Goal: Check status: Check status

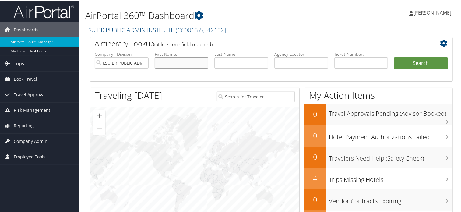
click at [191, 65] on input "text" at bounding box center [182, 62] width 54 height 11
type input "[PERSON_NAME]"
click at [394, 57] on button "Search" at bounding box center [421, 63] width 54 height 12
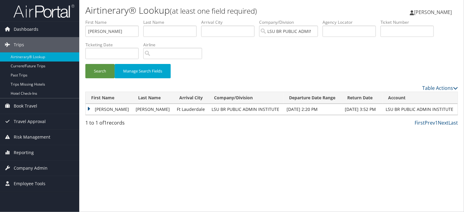
click at [92, 105] on td "[PERSON_NAME]" at bounding box center [109, 109] width 47 height 11
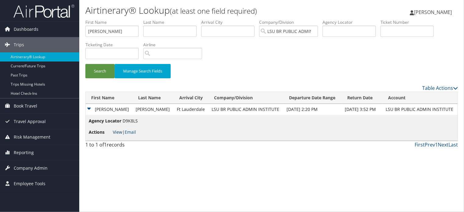
click at [116, 130] on link "View" at bounding box center [117, 132] width 9 height 6
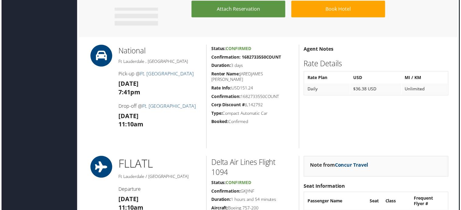
scroll to position [530, 0]
